Goal: Use online tool/utility: Utilize a website feature to perform a specific function

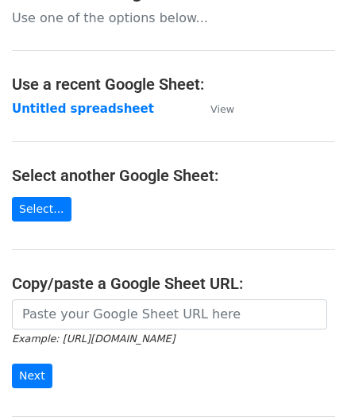
scroll to position [79, 0]
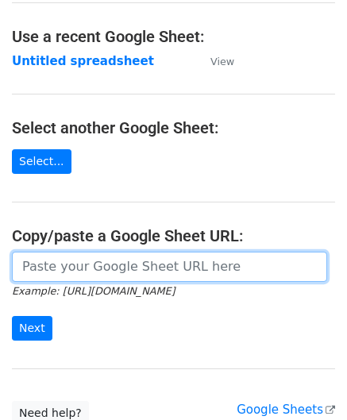
drag, startPoint x: 83, startPoint y: 264, endPoint x: 73, endPoint y: 225, distance: 40.8
click at [83, 264] on input "url" at bounding box center [169, 267] width 315 height 30
paste input "[URL][DOMAIN_NAME]"
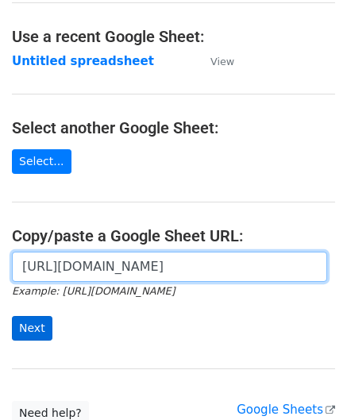
type input "[URL][DOMAIN_NAME]"
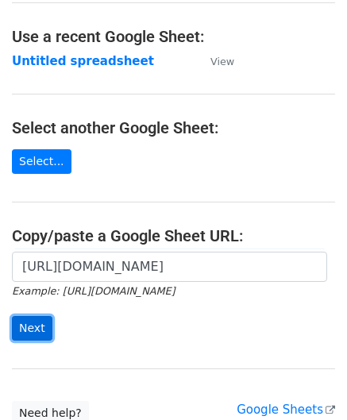
click at [43, 317] on input "Next" at bounding box center [32, 328] width 40 height 25
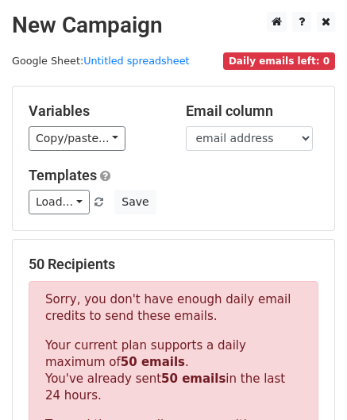
scroll to position [536, 0]
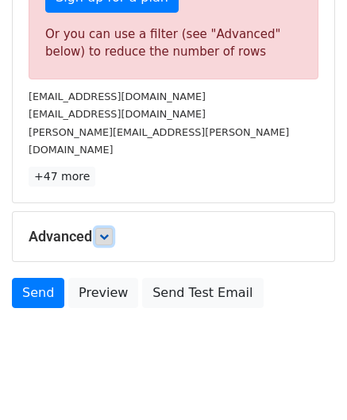
click at [109, 232] on icon at bounding box center [104, 237] width 10 height 10
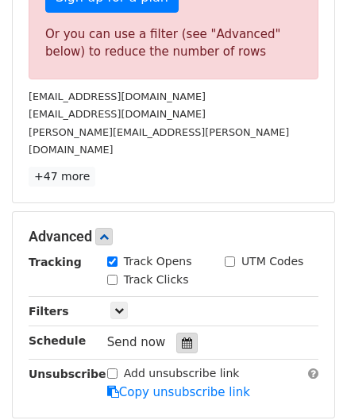
click at [176, 332] on div at bounding box center [186, 342] width 21 height 21
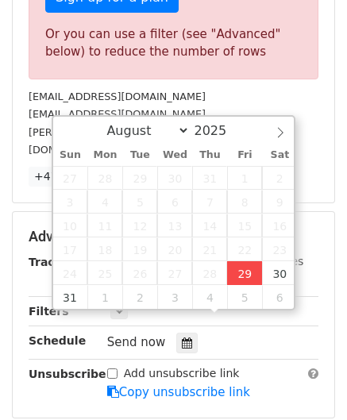
type input "2025-08-29 12:00"
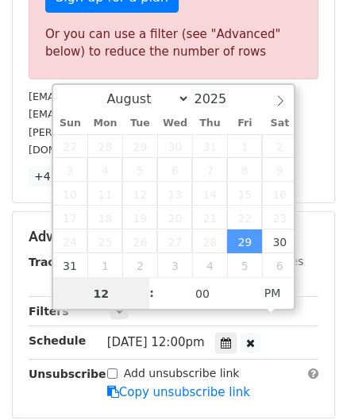
scroll to position [0, 0]
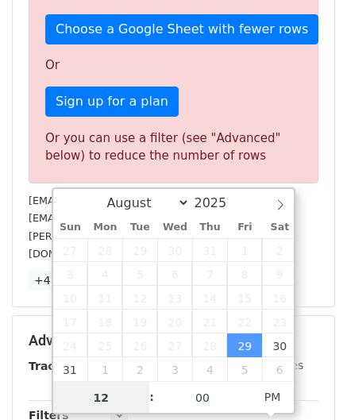
paste input "0"
type input "10"
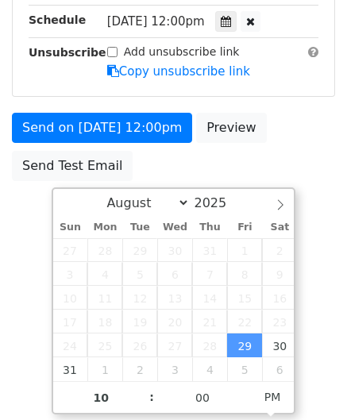
type input "2025-08-29 22:00"
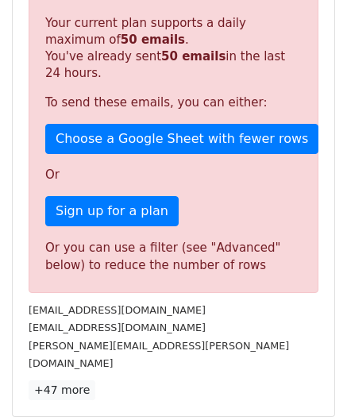
scroll to position [728, 0]
